Goal: Connect with others: Establish contact or relationships with other users

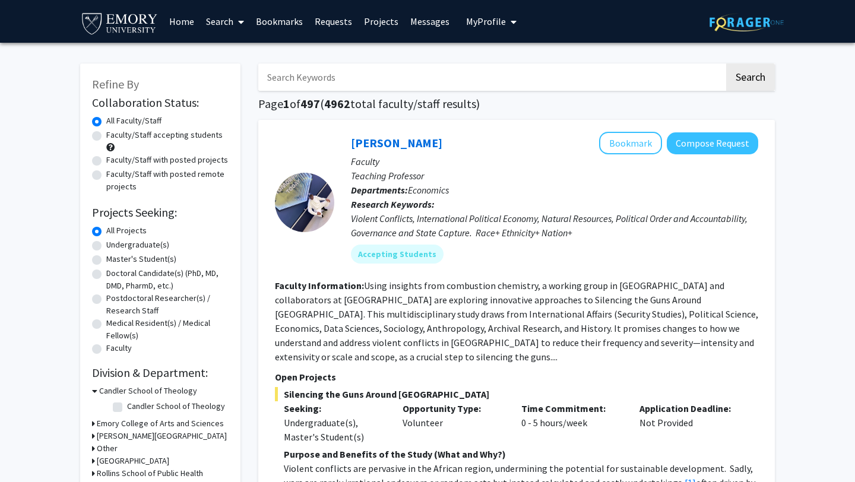
click at [273, 25] on link "Bookmarks" at bounding box center [279, 22] width 59 height 42
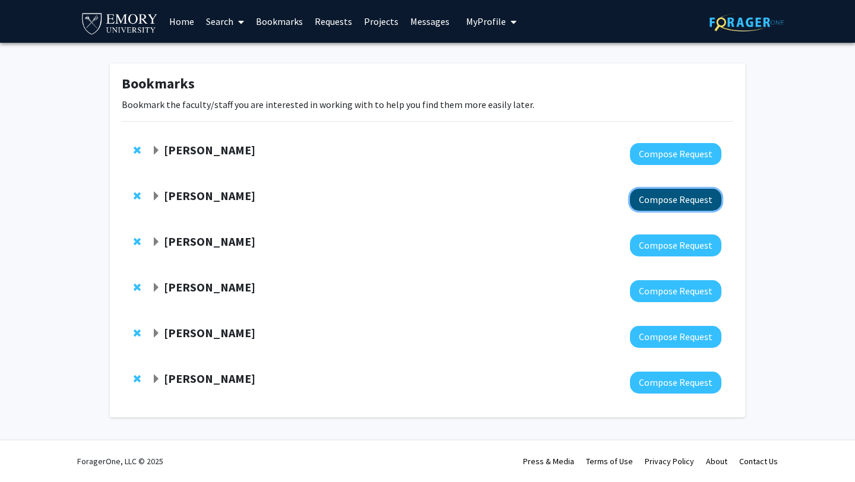
click at [659, 193] on button "Compose Request" at bounding box center [675, 200] width 91 height 22
click at [201, 194] on strong "[PERSON_NAME]" at bounding box center [209, 195] width 91 height 15
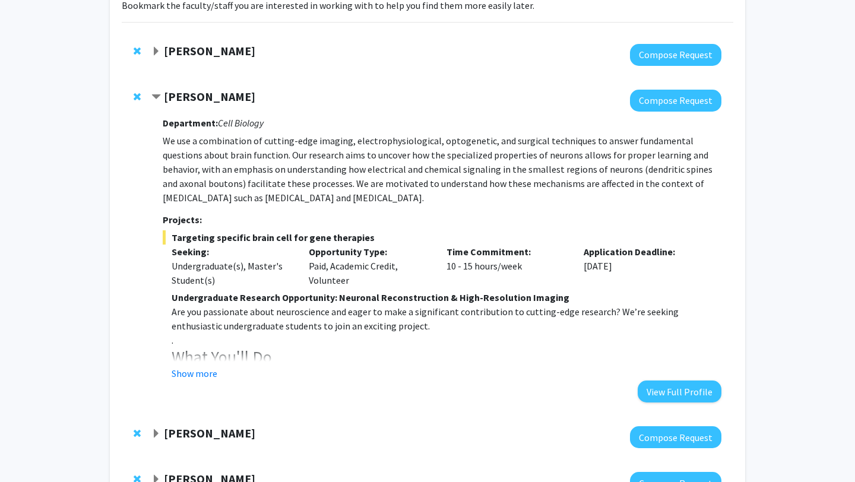
scroll to position [94, 0]
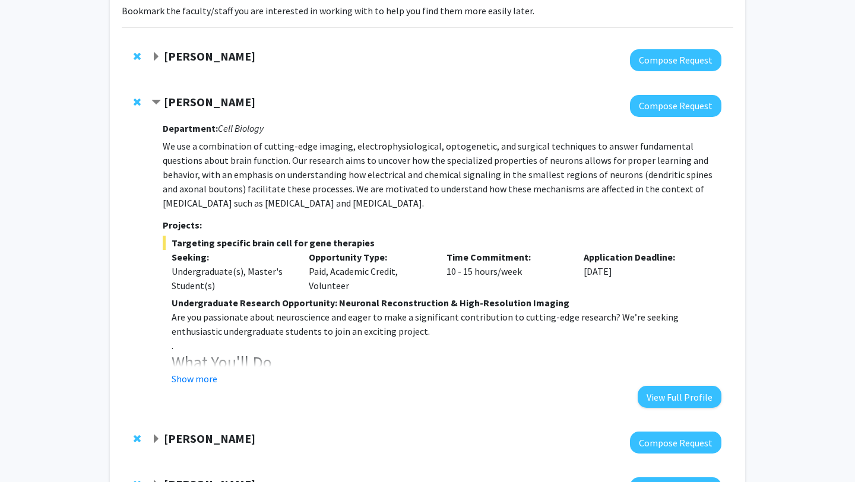
click at [197, 59] on strong "[PERSON_NAME]" at bounding box center [209, 56] width 91 height 15
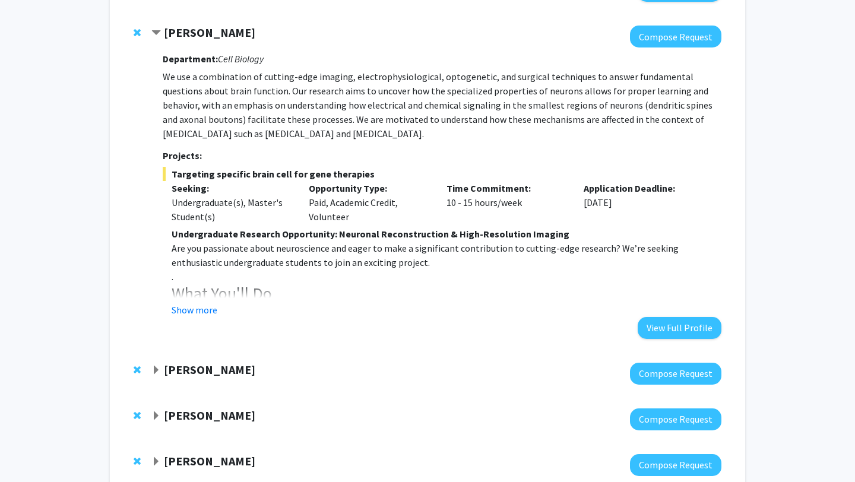
scroll to position [523, 0]
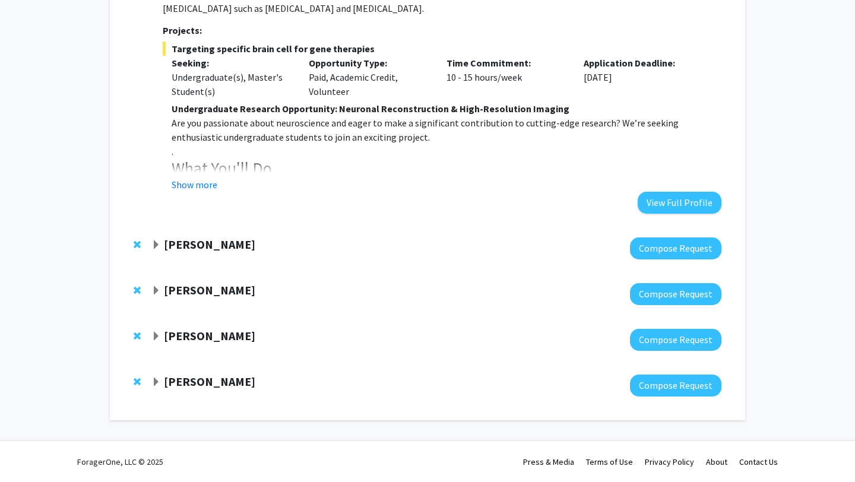
click at [196, 241] on strong "[PERSON_NAME]" at bounding box center [209, 244] width 91 height 15
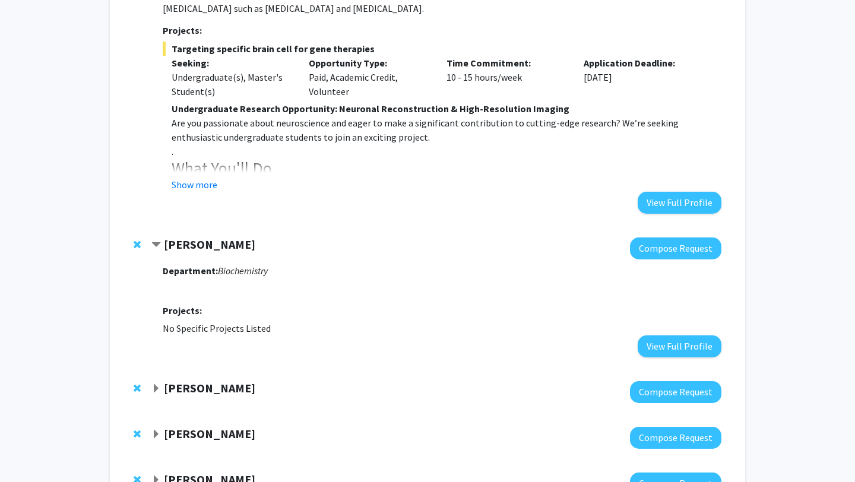
scroll to position [621, 0]
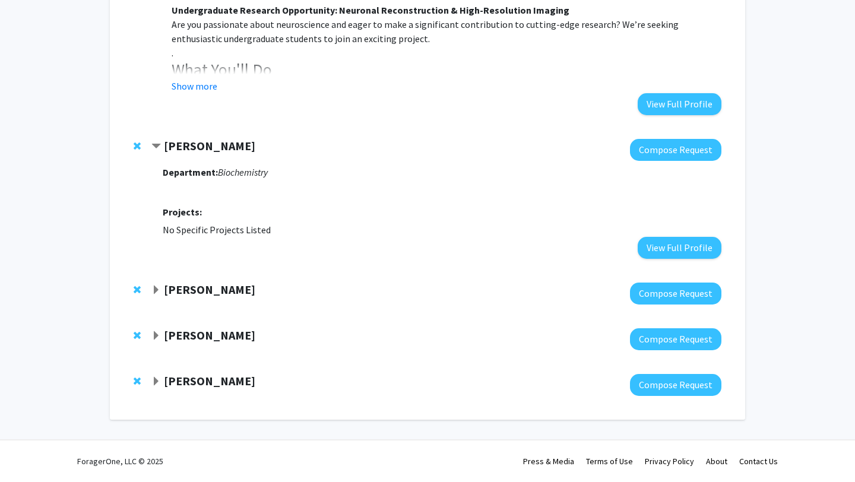
click at [194, 287] on strong "[PERSON_NAME]" at bounding box center [209, 289] width 91 height 15
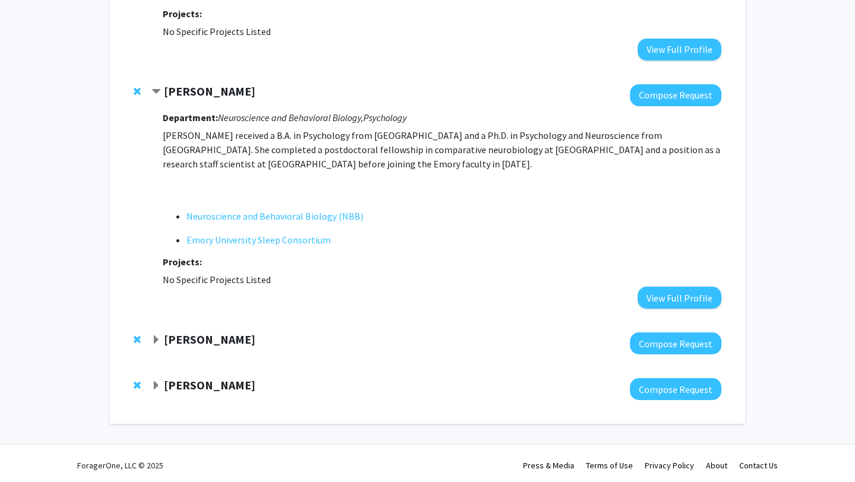
scroll to position [824, 0]
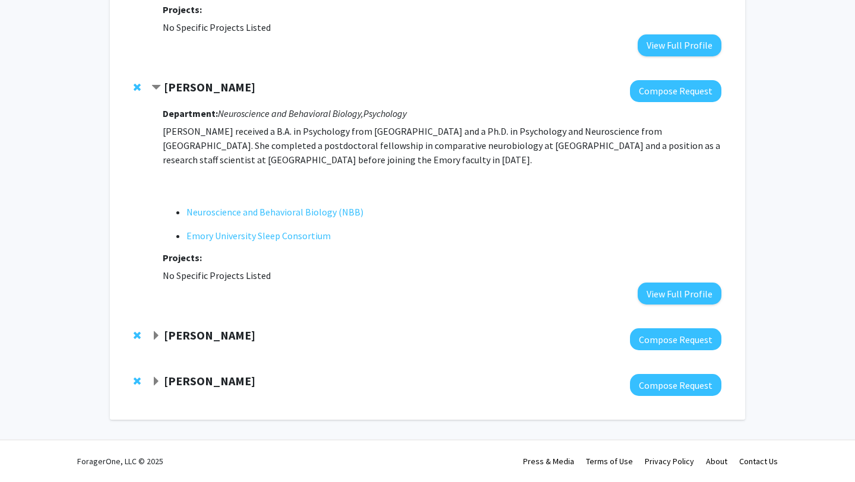
click at [194, 343] on div at bounding box center [436, 339] width 570 height 22
click at [192, 337] on strong "[PERSON_NAME]" at bounding box center [209, 335] width 91 height 15
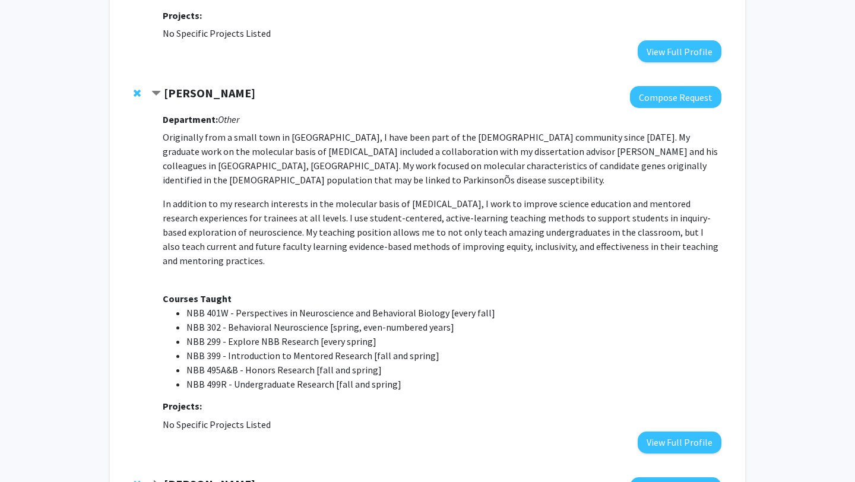
scroll to position [1169, 0]
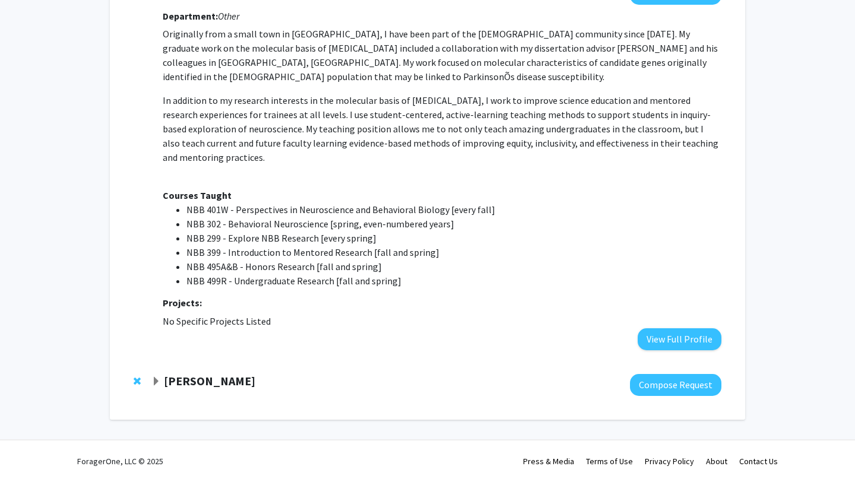
click at [208, 384] on strong "[PERSON_NAME]" at bounding box center [209, 381] width 91 height 15
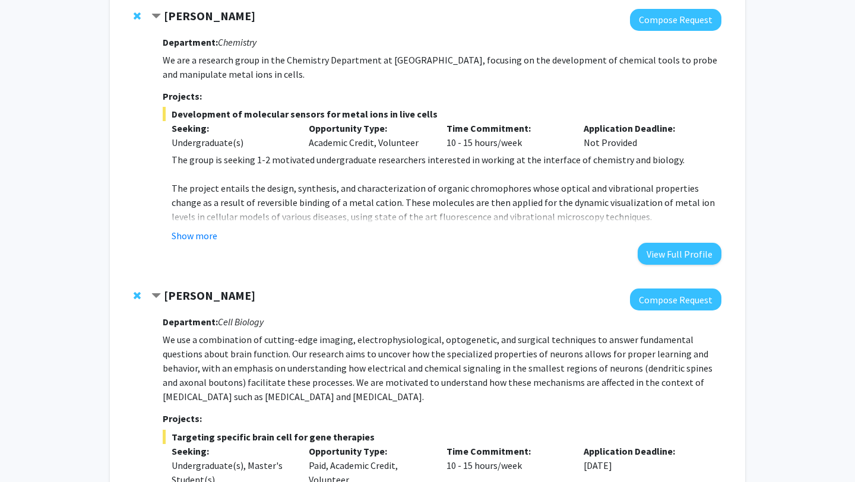
scroll to position [143, 0]
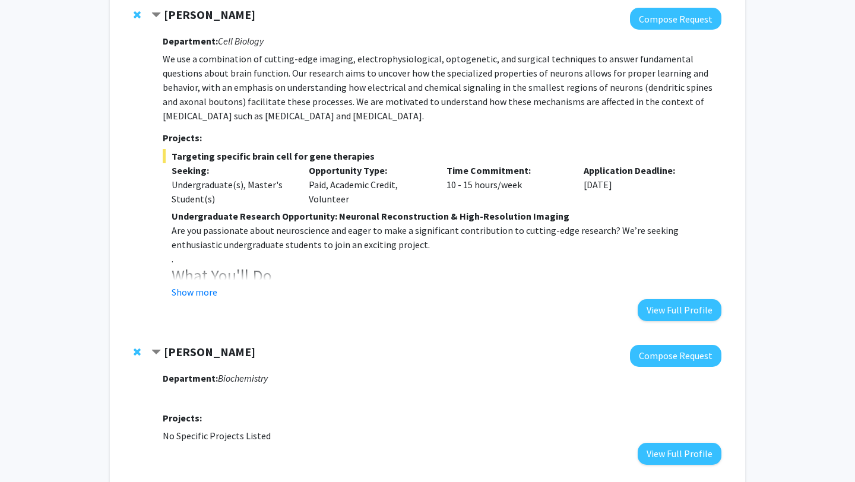
scroll to position [416, 0]
